Goal: Task Accomplishment & Management: Use online tool/utility

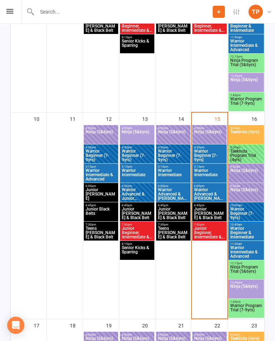
scroll to position [469, 0]
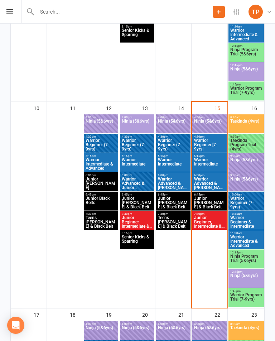
click at [208, 121] on span "Ninja (5&6yrs)" at bounding box center [209, 125] width 31 height 13
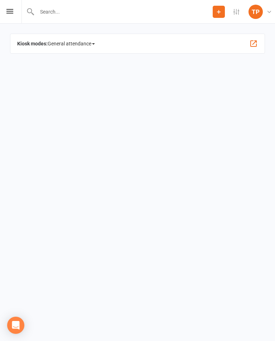
click at [9, 12] on icon at bounding box center [9, 11] width 7 height 5
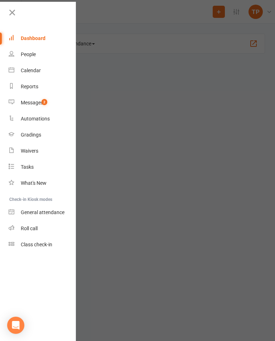
click at [36, 71] on div "Calendar" at bounding box center [31, 71] width 20 height 6
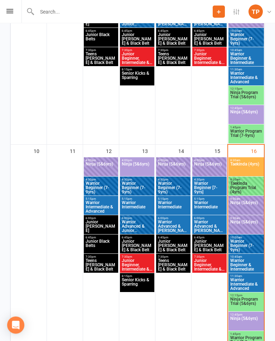
scroll to position [426, 0]
click at [248, 164] on span "Taekinda (4yrs)" at bounding box center [246, 168] width 33 height 13
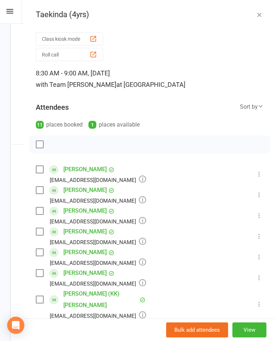
click at [94, 55] on div "button" at bounding box center [93, 55] width 8 height 8
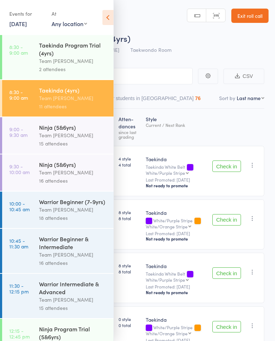
click at [252, 101] on select "First name Last name Birthday today? Behind on payments? Check in time Next pay…" at bounding box center [250, 97] width 28 height 7
select select "10"
click at [109, 16] on icon at bounding box center [107, 17] width 11 height 15
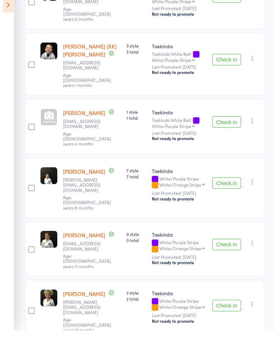
scroll to position [289, 0]
